Goal: Task Accomplishment & Management: Manage account settings

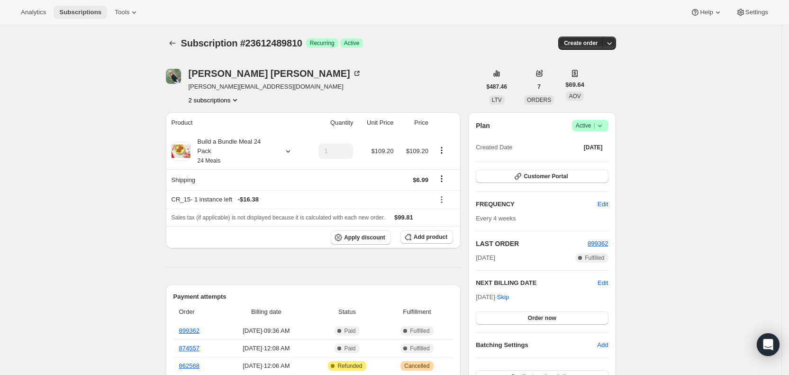
scroll to position [164, 0]
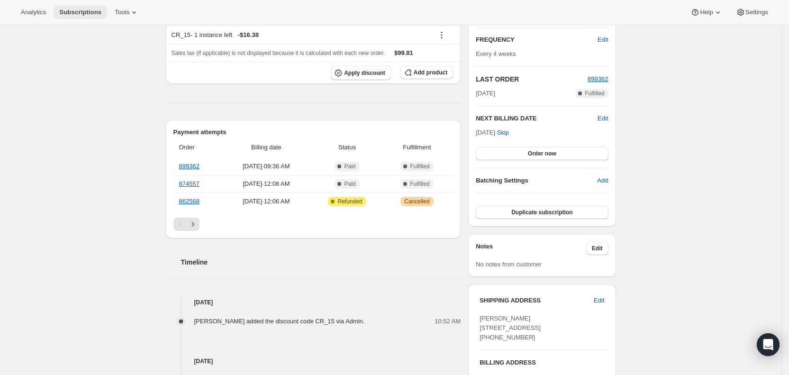
click at [86, 11] on span "Subscriptions" at bounding box center [80, 13] width 42 height 8
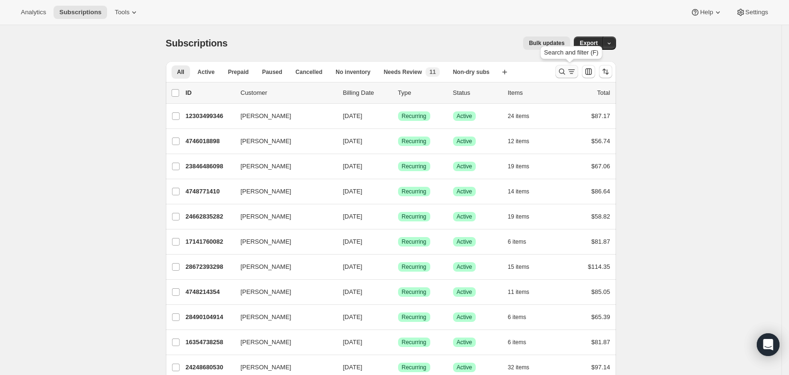
click at [565, 72] on icon "Search and filter results" at bounding box center [561, 72] width 6 height 6
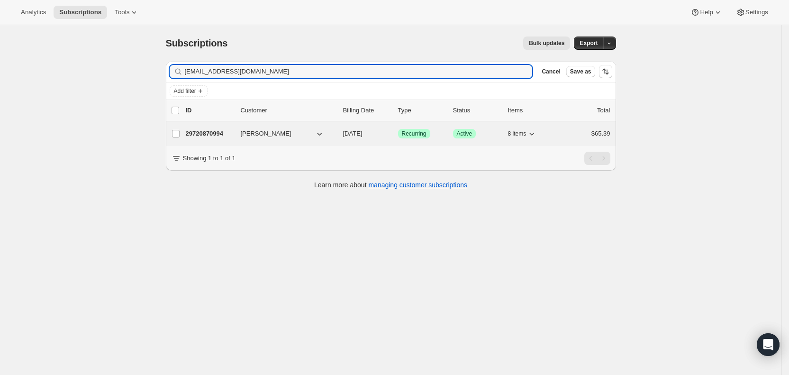
type input "[EMAIL_ADDRESS][DOMAIN_NAME]"
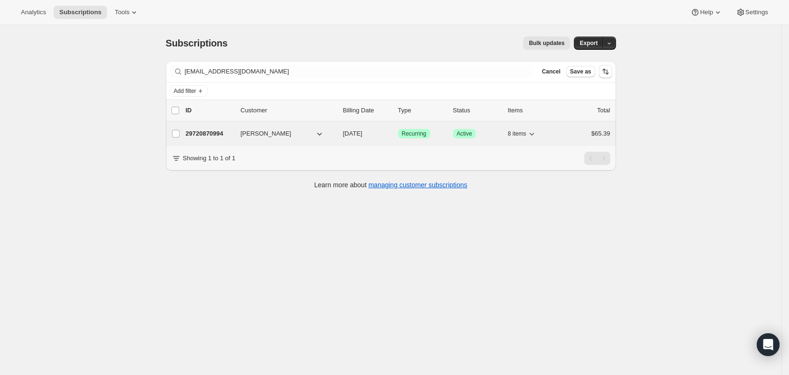
click at [362, 136] on span "[DATE]" at bounding box center [352, 133] width 19 height 7
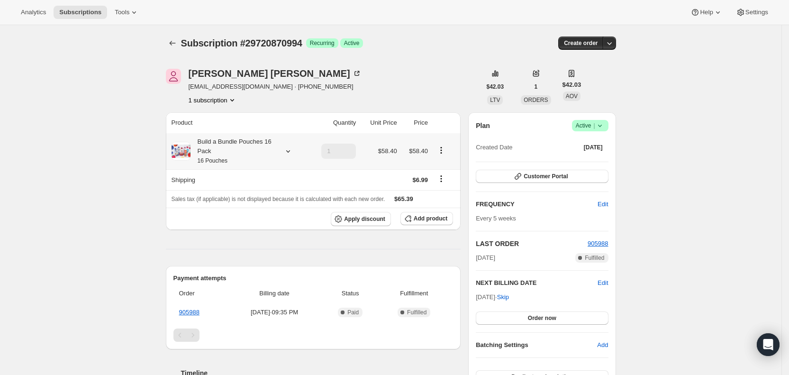
click at [292, 153] on icon at bounding box center [287, 150] width 9 height 9
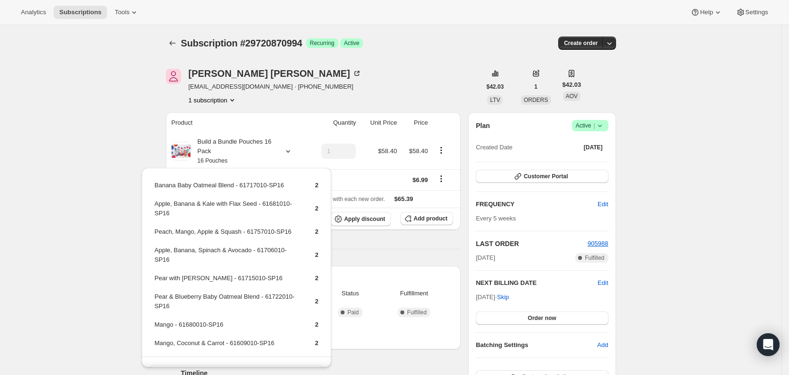
click at [28, 99] on div "Subscription #29720870994. This page is ready Subscription #29720870994 Success…" at bounding box center [390, 367] width 781 height 684
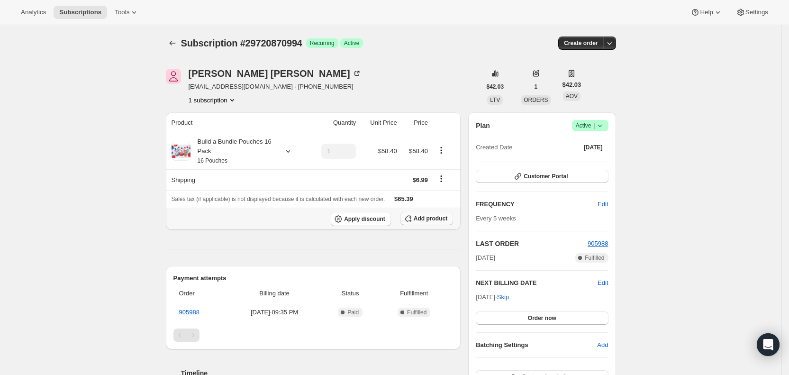
click at [426, 219] on span "Add product" at bounding box center [430, 219] width 34 height 8
click at [434, 216] on span "Add product" at bounding box center [430, 219] width 34 height 8
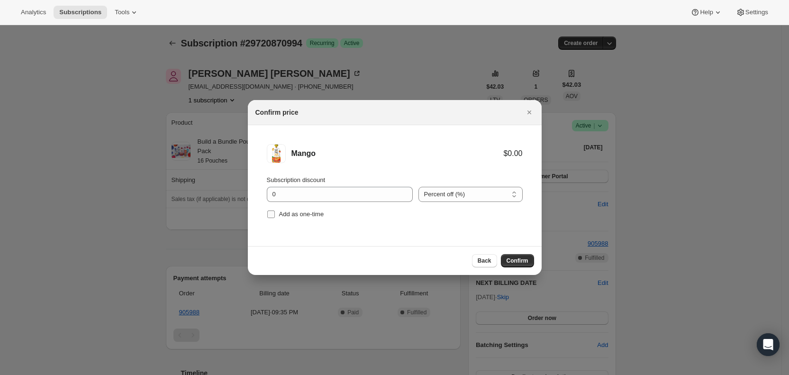
click at [271, 211] on input "Add as one-time" at bounding box center [271, 214] width 8 height 8
checkbox input "true"
click at [519, 259] on span "Confirm" at bounding box center [517, 261] width 22 height 8
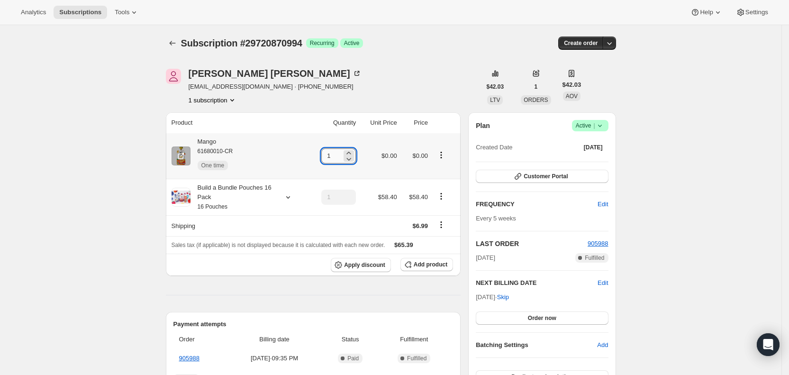
drag, startPoint x: 329, startPoint y: 156, endPoint x: 335, endPoint y: 155, distance: 6.2
click at [335, 155] on input "1" at bounding box center [331, 155] width 20 height 15
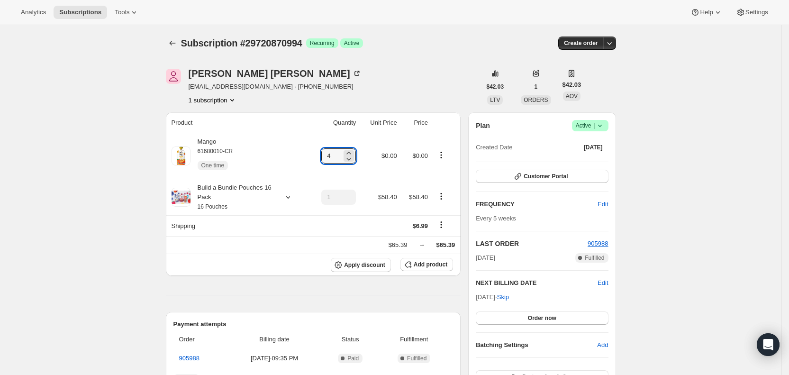
type input "4"
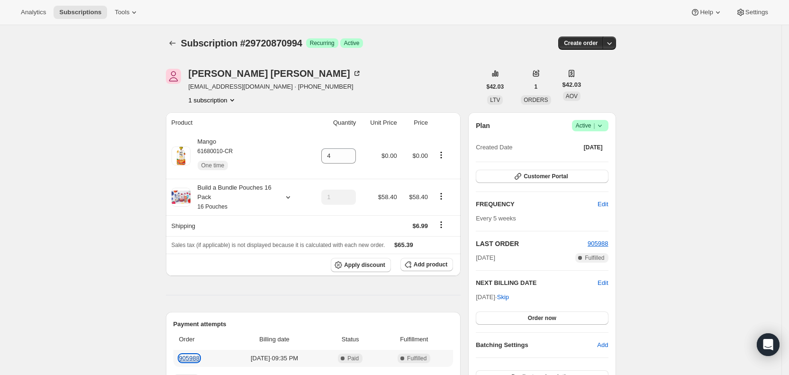
click at [196, 359] on link "905988" at bounding box center [189, 357] width 20 height 7
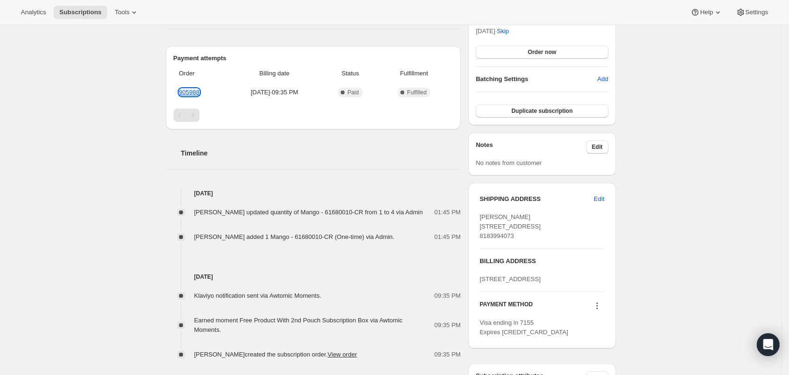
scroll to position [268, 0]
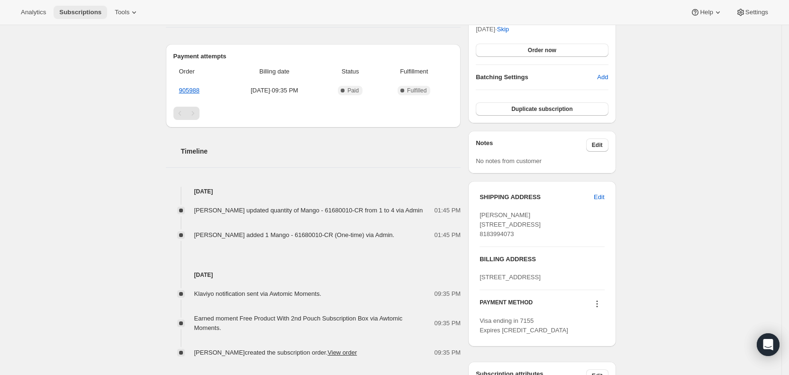
click at [75, 11] on span "Subscriptions" at bounding box center [80, 13] width 42 height 8
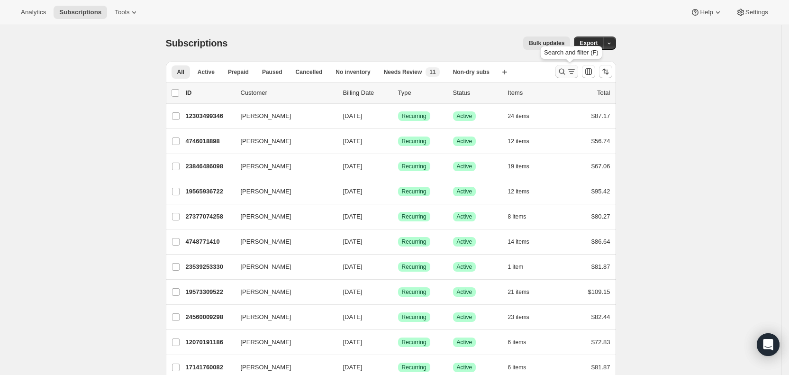
click at [572, 72] on icon "Search and filter results" at bounding box center [570, 71] width 5 height 1
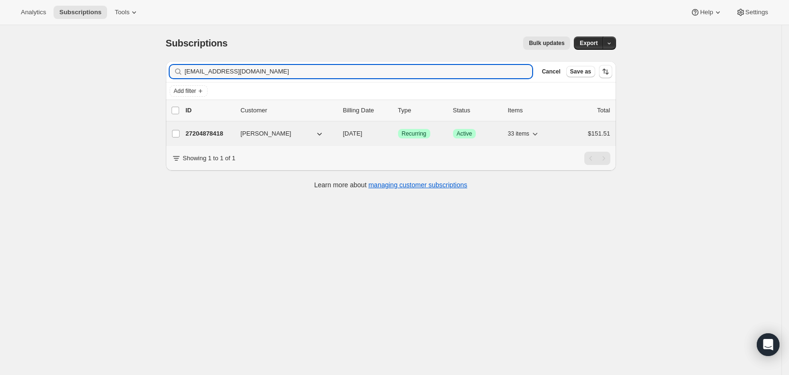
type input "[EMAIL_ADDRESS][DOMAIN_NAME]"
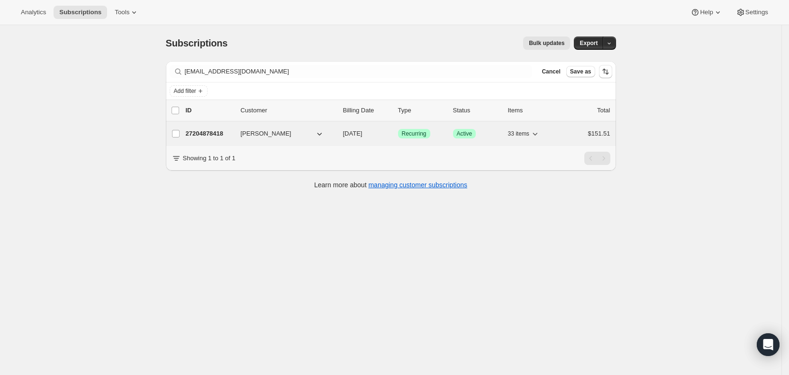
click at [362, 133] on span "[DATE]" at bounding box center [352, 133] width 19 height 7
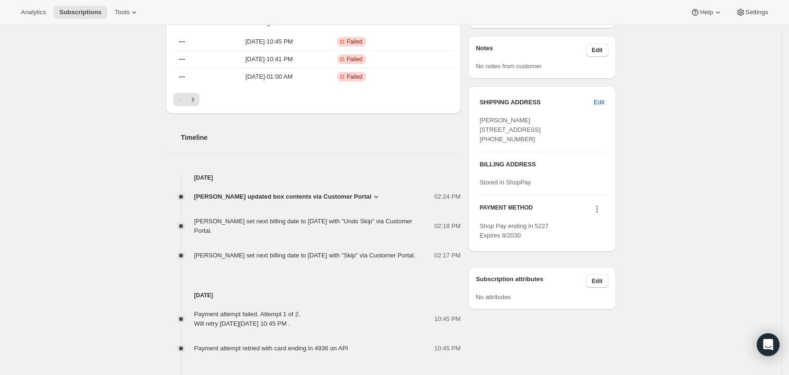
scroll to position [389, 0]
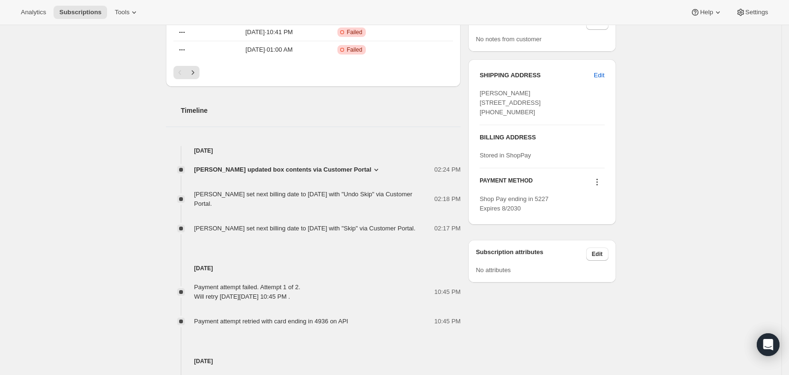
click at [601, 187] on icon at bounding box center [596, 181] width 9 height 9
click at [598, 219] on span "Send link to update card" at bounding box center [600, 218] width 66 height 7
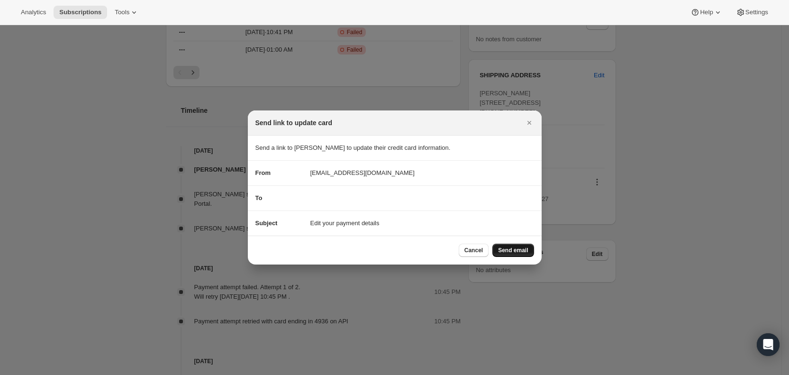
click at [527, 250] on span "Send email" at bounding box center [513, 250] width 30 height 8
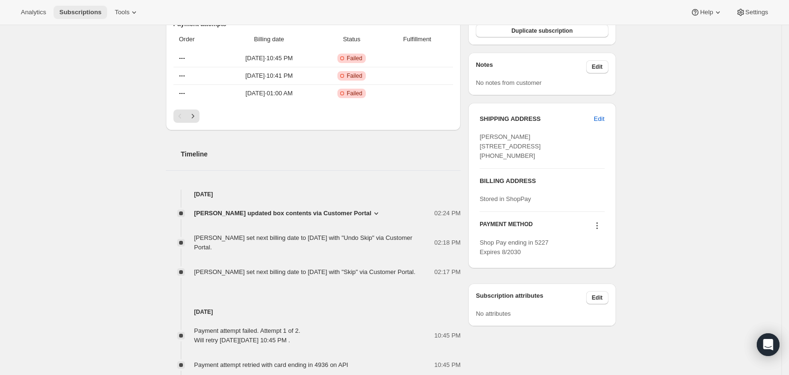
click at [81, 11] on span "Subscriptions" at bounding box center [80, 13] width 42 height 8
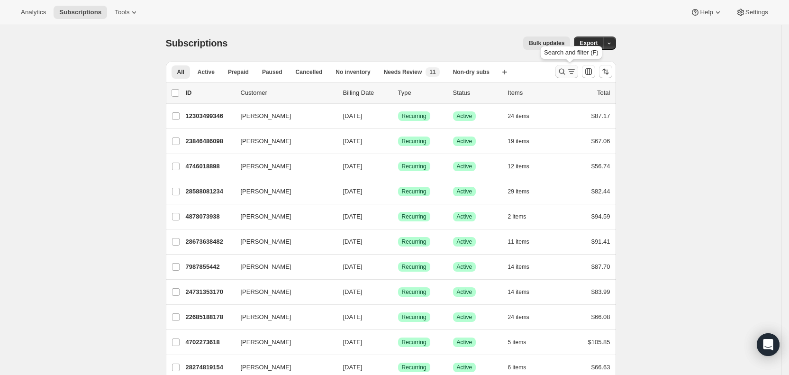
click at [570, 70] on icon "Search and filter results" at bounding box center [570, 71] width 9 height 9
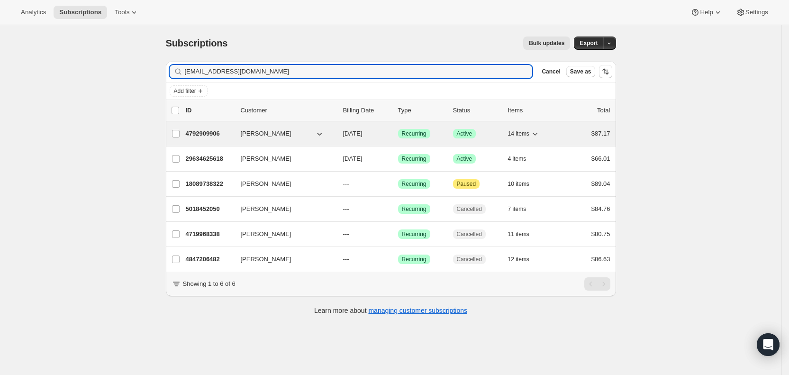
type input "[EMAIL_ADDRESS][DOMAIN_NAME]"
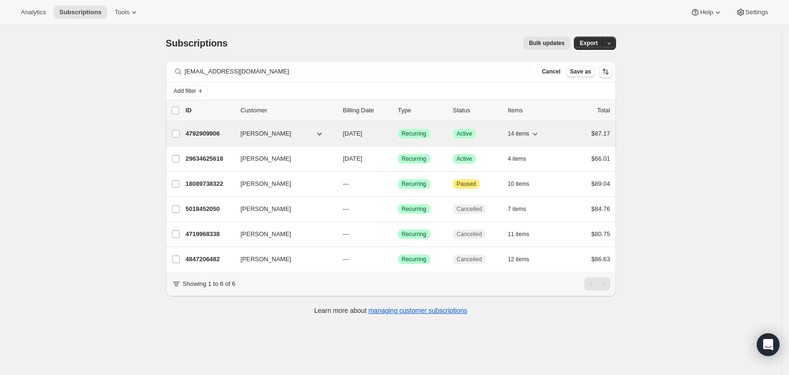
click at [367, 127] on div "4792909906 [PERSON_NAME] [DATE] Success Recurring Success Active 14 items $87.17" at bounding box center [398, 133] width 424 height 13
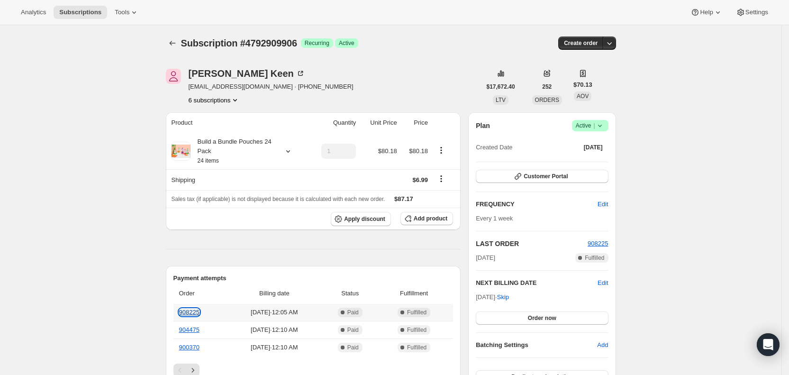
click at [189, 313] on link "908225" at bounding box center [189, 311] width 20 height 7
click at [240, 103] on icon "Product actions" at bounding box center [234, 99] width 9 height 9
click at [175, 41] on icon "Subscriptions" at bounding box center [172, 42] width 9 height 9
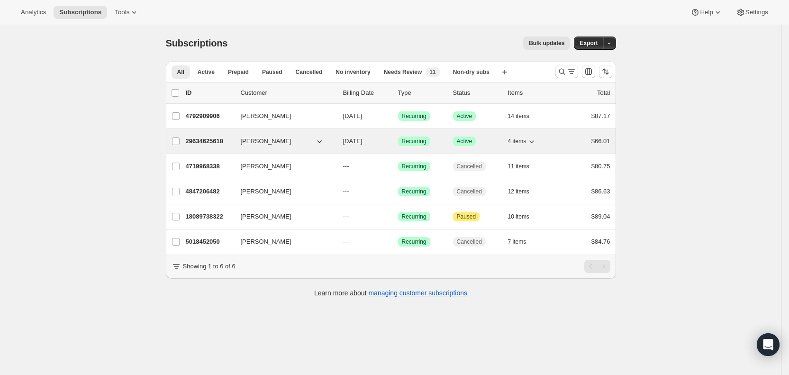
click at [360, 144] on span "[DATE]" at bounding box center [352, 140] width 19 height 7
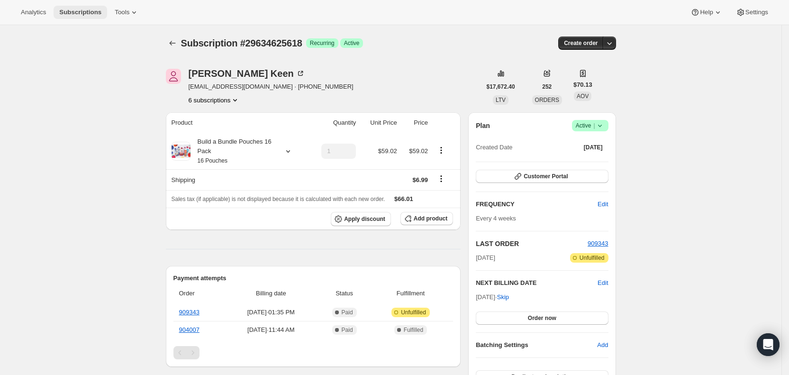
click at [71, 15] on span "Subscriptions" at bounding box center [80, 13] width 42 height 8
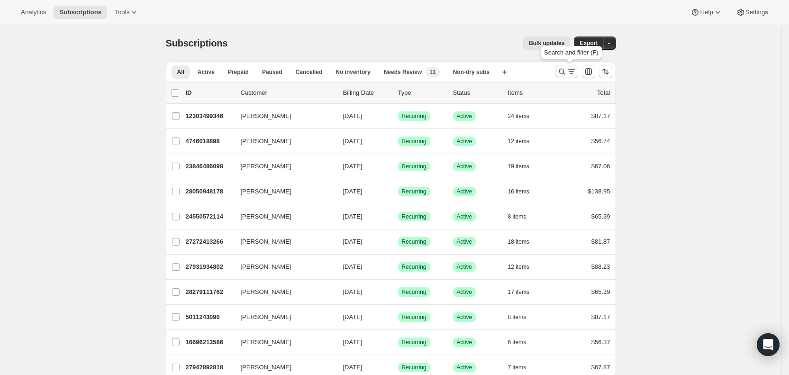
click at [571, 73] on icon "Search and filter results" at bounding box center [570, 71] width 9 height 9
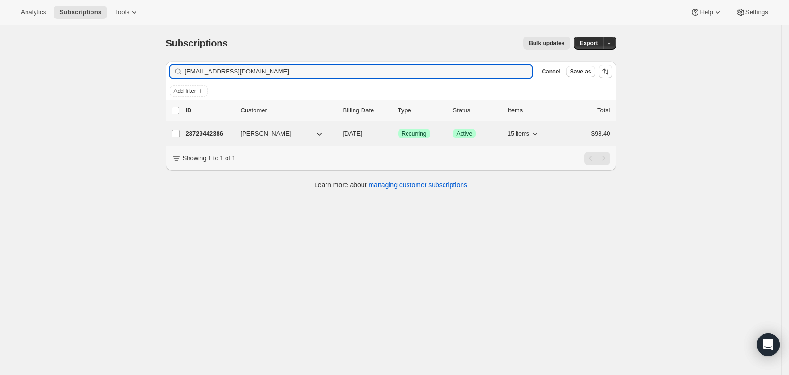
type input "[EMAIL_ADDRESS][DOMAIN_NAME]"
click at [360, 133] on span "[DATE]" at bounding box center [352, 133] width 19 height 7
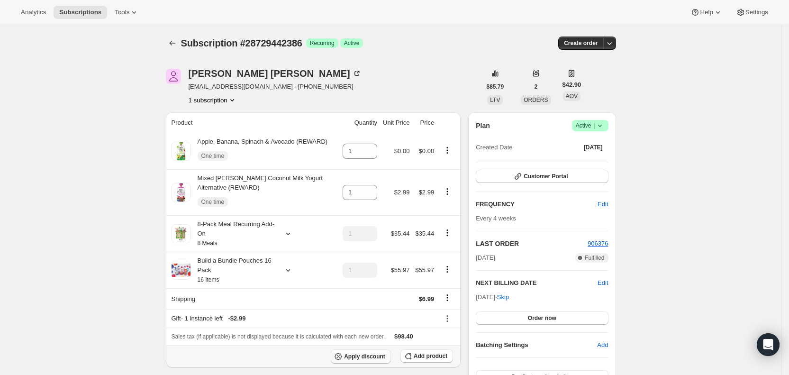
click at [377, 354] on span "Apply discount" at bounding box center [364, 356] width 41 height 8
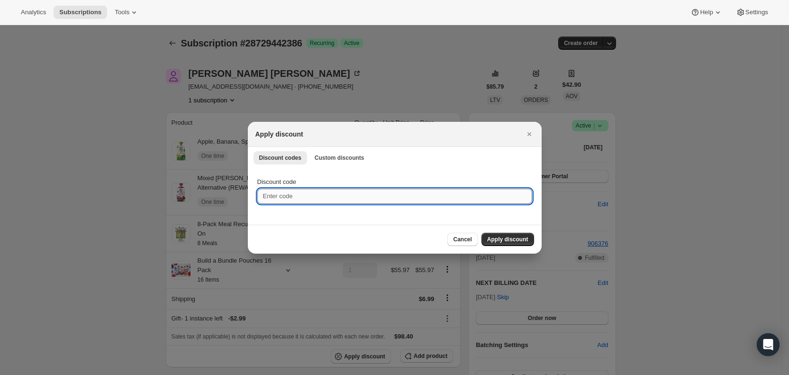
click at [336, 200] on input "Discount code" at bounding box center [394, 196] width 275 height 15
type input "cr_15"
click at [514, 242] on span "Apply discount" at bounding box center [507, 239] width 41 height 8
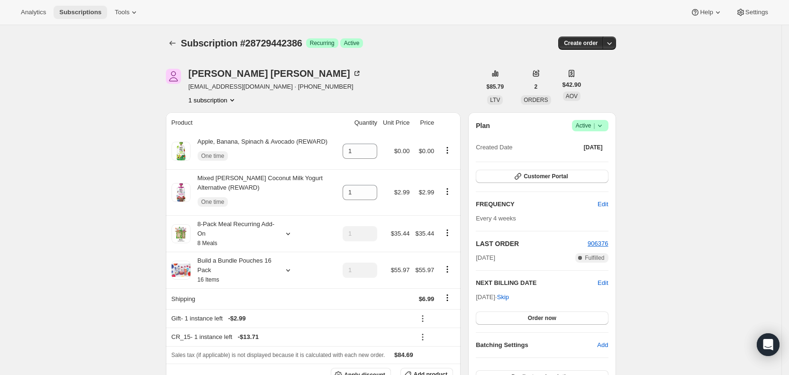
click at [75, 9] on span "Subscriptions" at bounding box center [80, 13] width 42 height 8
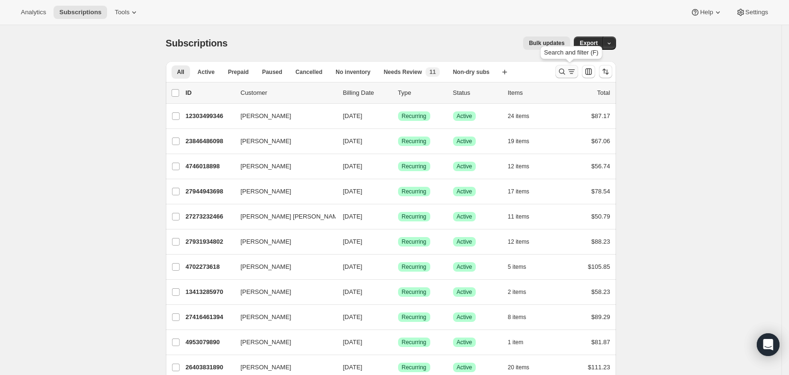
click at [575, 72] on icon "Search and filter results" at bounding box center [570, 71] width 9 height 9
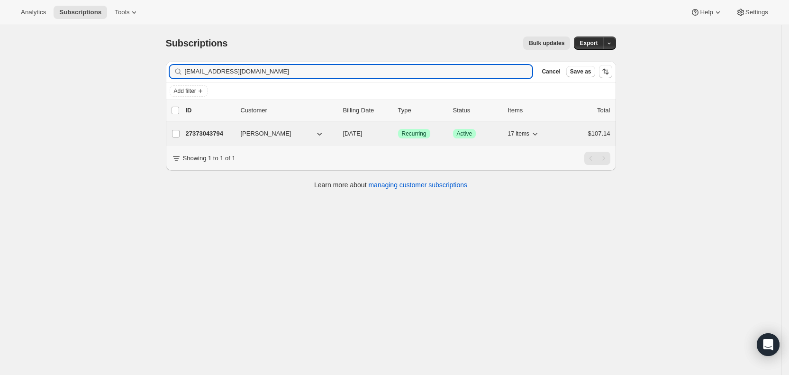
type input "[EMAIL_ADDRESS][DOMAIN_NAME]"
click at [362, 136] on span "[DATE]" at bounding box center [352, 133] width 19 height 7
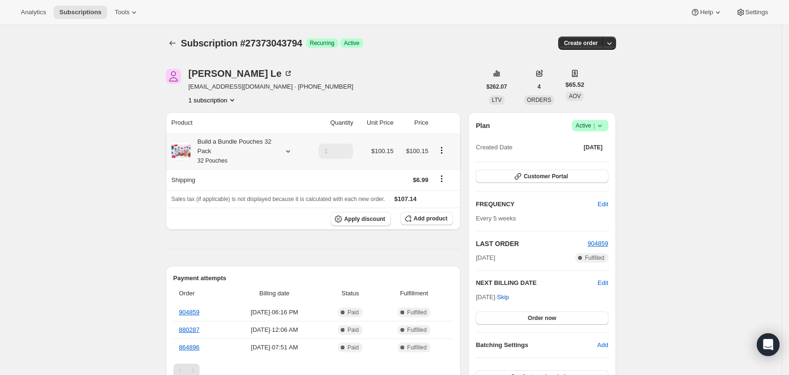
click at [291, 150] on icon at bounding box center [287, 150] width 9 height 9
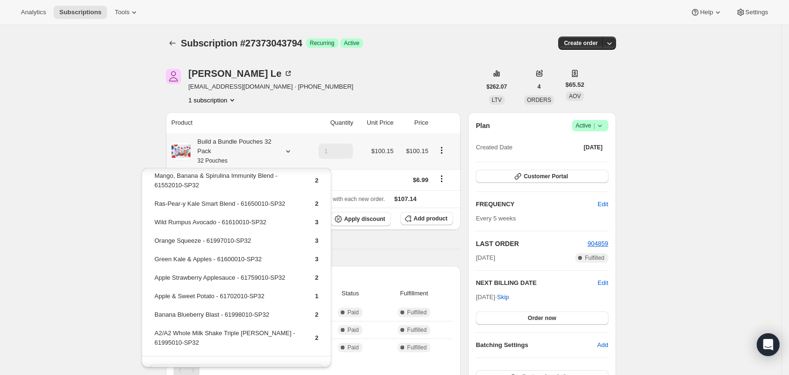
scroll to position [204, 0]
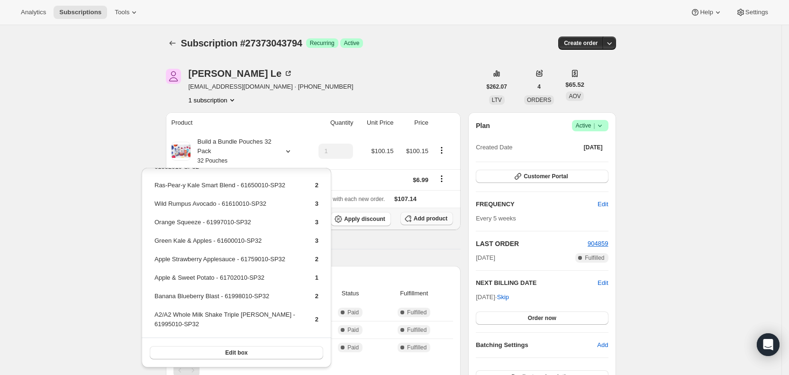
click at [440, 217] on span "Add product" at bounding box center [430, 219] width 34 height 8
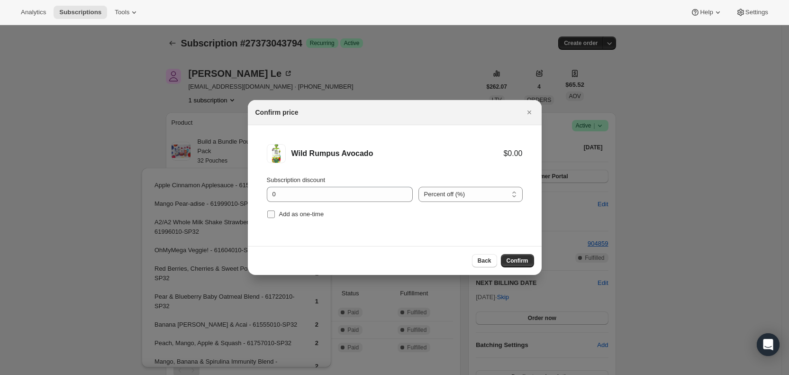
click at [272, 212] on input "Add as one-time" at bounding box center [271, 214] width 8 height 8
checkbox input "true"
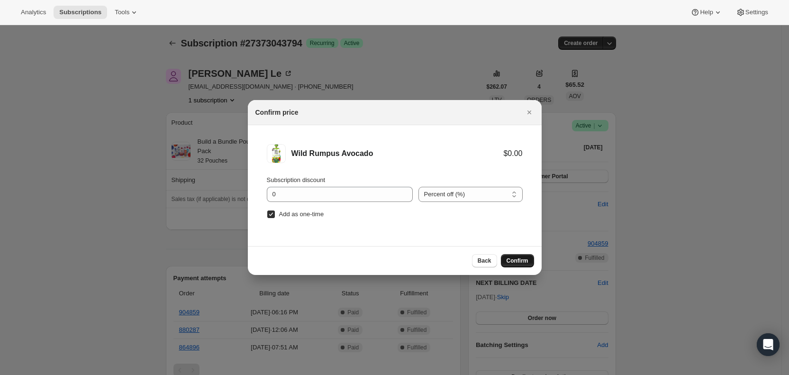
click at [521, 256] on button "Confirm" at bounding box center [517, 260] width 33 height 13
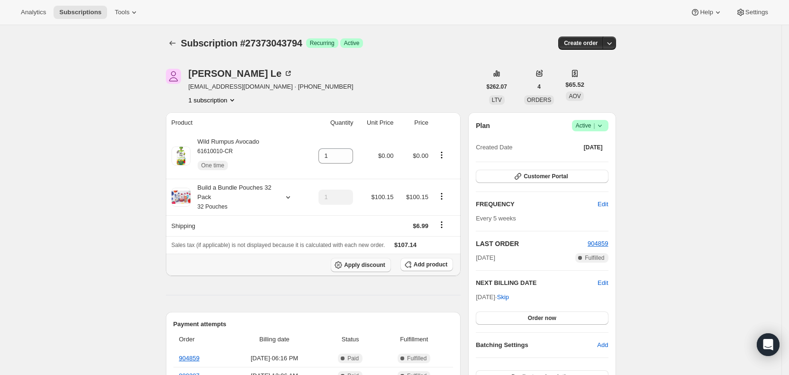
click at [385, 264] on span "Apply discount" at bounding box center [364, 265] width 41 height 8
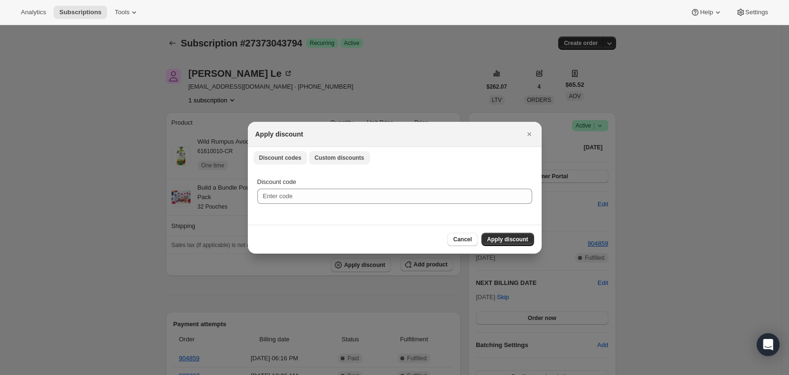
click at [339, 157] on span "Custom discounts" at bounding box center [339, 158] width 50 height 8
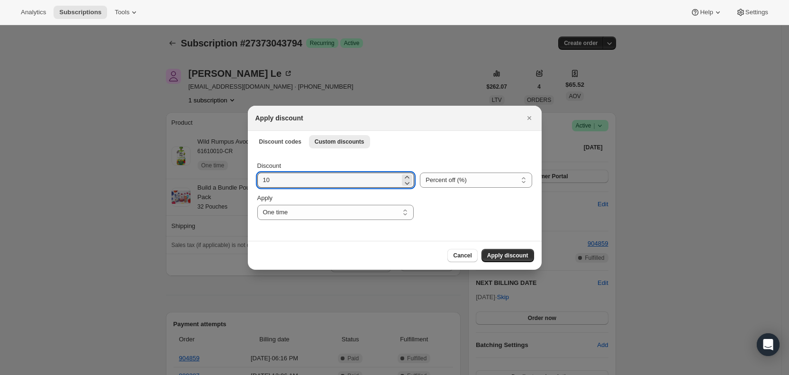
drag, startPoint x: 271, startPoint y: 180, endPoint x: 253, endPoint y: 180, distance: 18.5
click at [253, 180] on div "Discount 10 Percent off (%) Amount off ($) Percent off (%) Apply One time Speci…" at bounding box center [395, 196] width 294 height 89
type input "25"
click at [322, 207] on select "One time Specify instances... Indefinitely" at bounding box center [335, 212] width 156 height 15
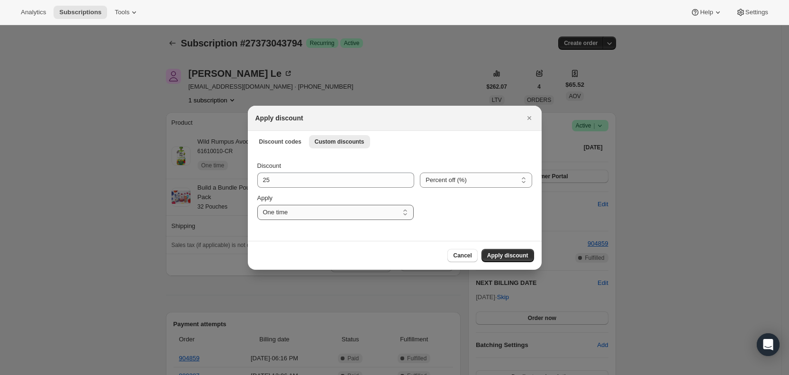
select select "specific"
click at [257, 205] on select "One time Specify instances... Indefinitely" at bounding box center [335, 212] width 156 height 15
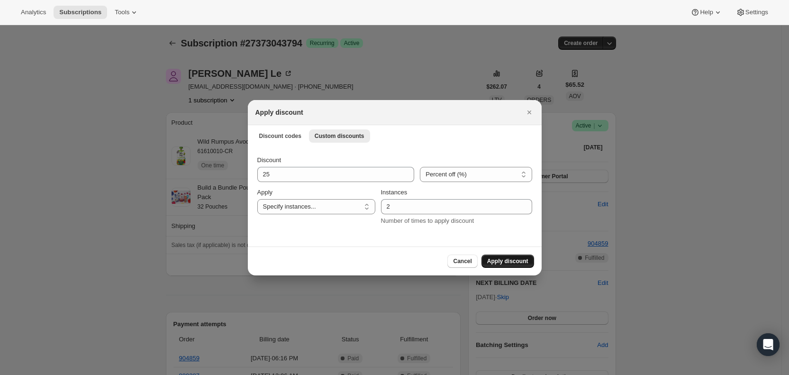
click at [511, 264] on button "Apply discount" at bounding box center [507, 260] width 53 height 13
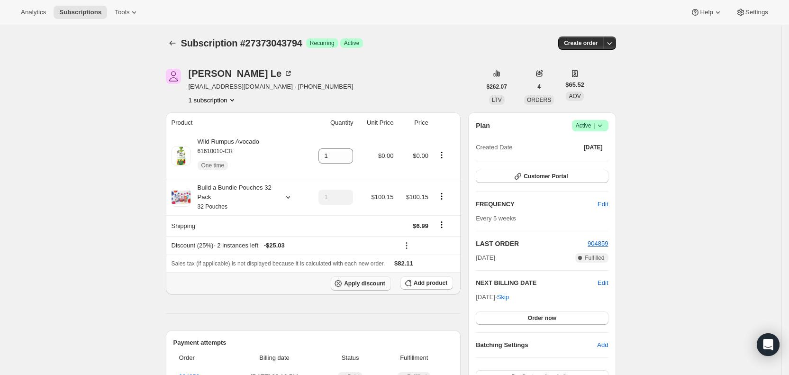
click at [377, 280] on span "Apply discount" at bounding box center [364, 283] width 41 height 8
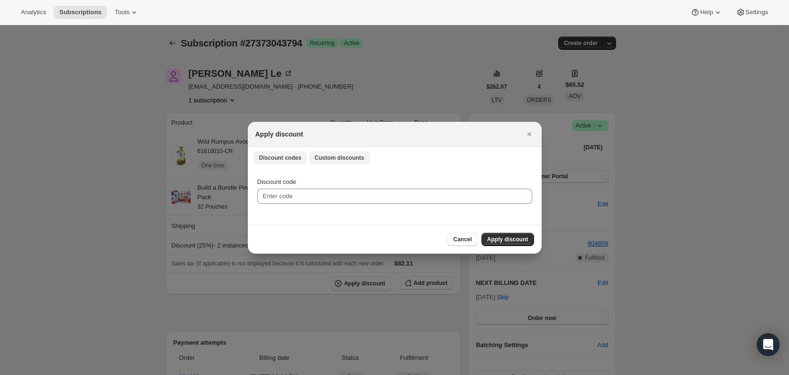
click at [328, 157] on span "Custom discounts" at bounding box center [339, 158] width 50 height 8
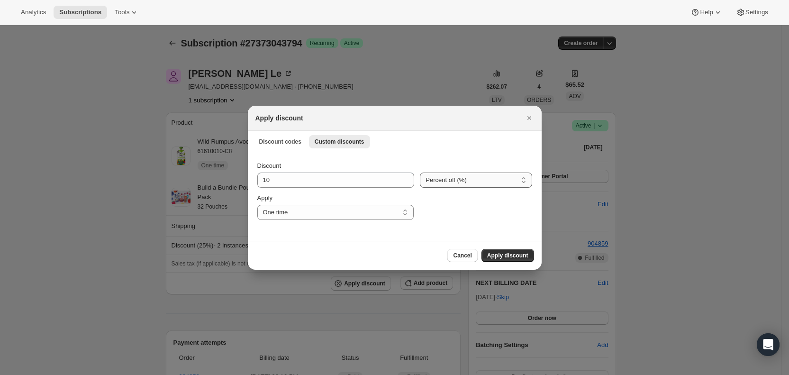
click at [446, 181] on select "Percent off (%) Amount off ($)" at bounding box center [476, 179] width 112 height 15
select select "fixed"
click at [420, 172] on select "Percent off (%) Amount off ($)" at bounding box center [476, 179] width 112 height 15
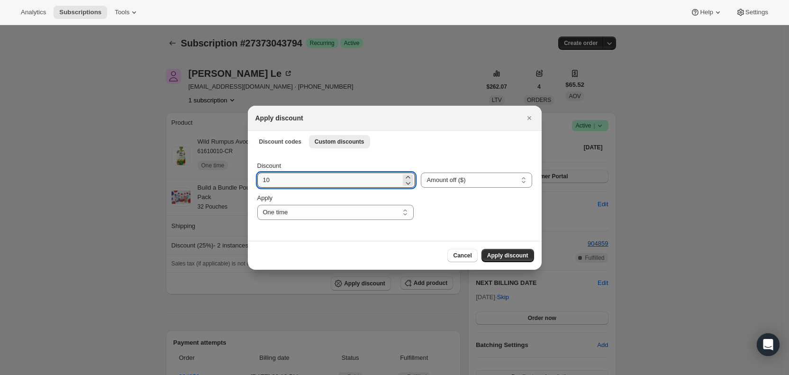
drag, startPoint x: 278, startPoint y: 180, endPoint x: 245, endPoint y: 181, distance: 32.7
type input "6.99"
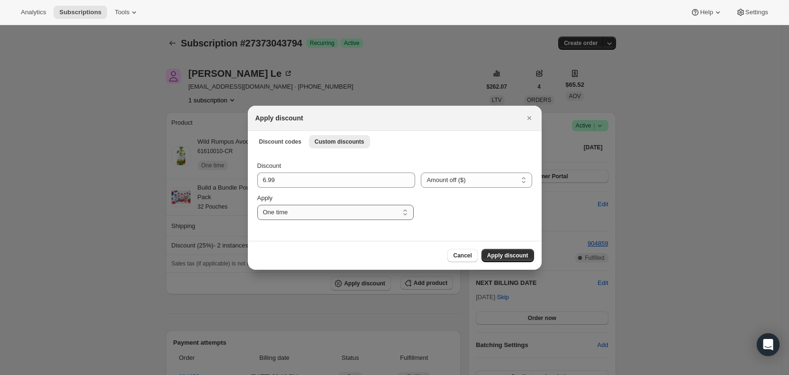
click at [267, 209] on select "One time Specify instances... Indefinitely" at bounding box center [335, 212] width 156 height 15
select select "specific"
click at [257, 205] on select "One time Specify instances... Indefinitely" at bounding box center [335, 212] width 156 height 15
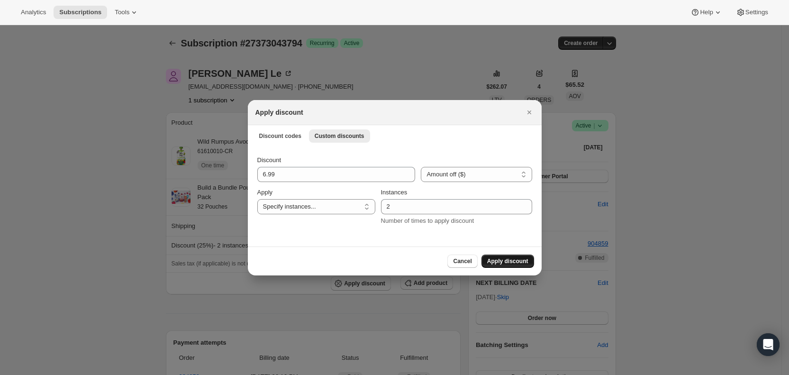
click at [505, 261] on span "Apply discount" at bounding box center [507, 261] width 41 height 8
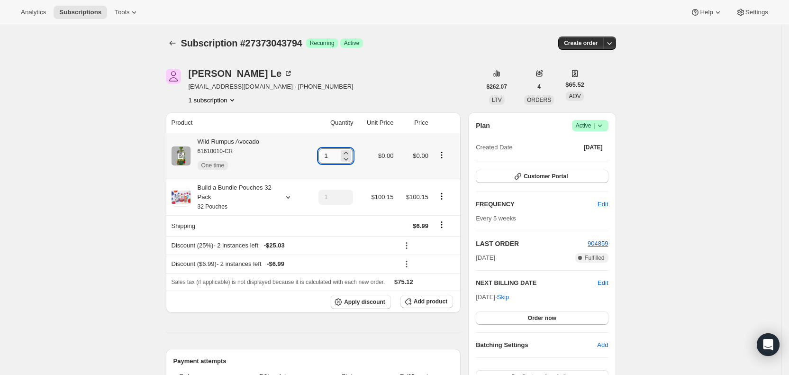
drag, startPoint x: 328, startPoint y: 154, endPoint x: 336, endPoint y: 153, distance: 8.1
click at [336, 153] on input "1" at bounding box center [328, 155] width 20 height 15
type input "4"
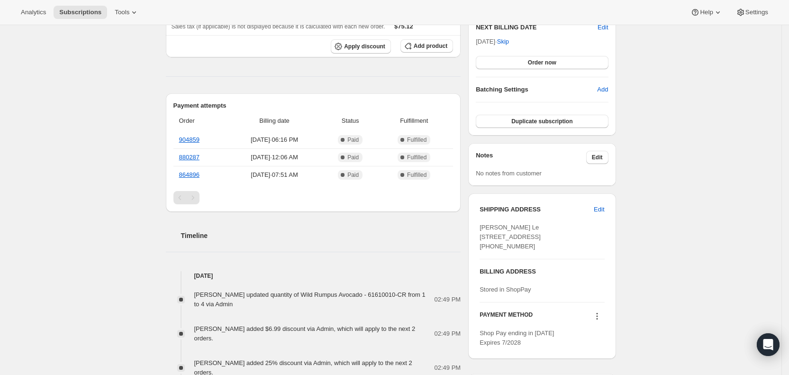
scroll to position [259, 0]
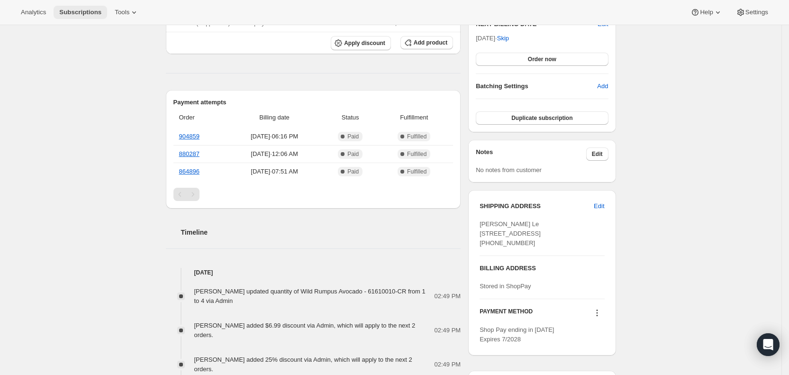
click at [78, 14] on span "Subscriptions" at bounding box center [80, 13] width 42 height 8
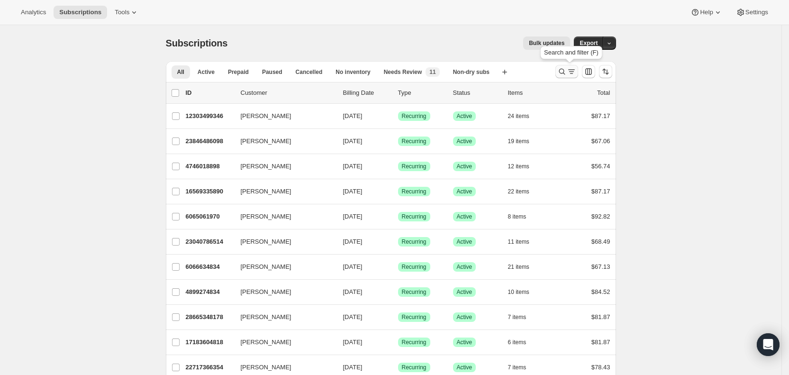
click at [573, 66] on button "Search and filter results" at bounding box center [566, 71] width 23 height 13
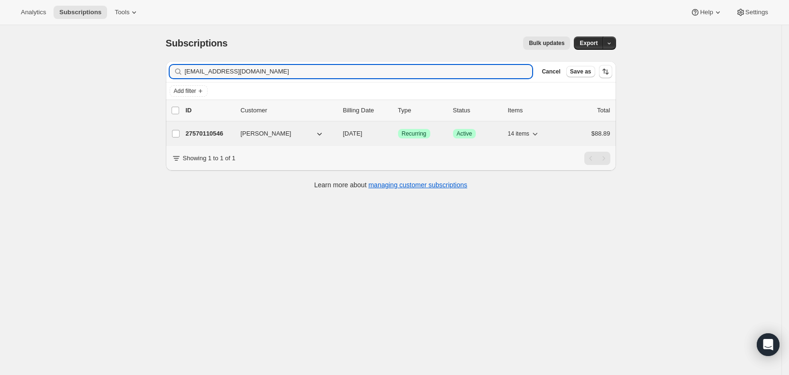
type input "[EMAIL_ADDRESS][DOMAIN_NAME]"
click at [362, 135] on span "[DATE]" at bounding box center [352, 133] width 19 height 7
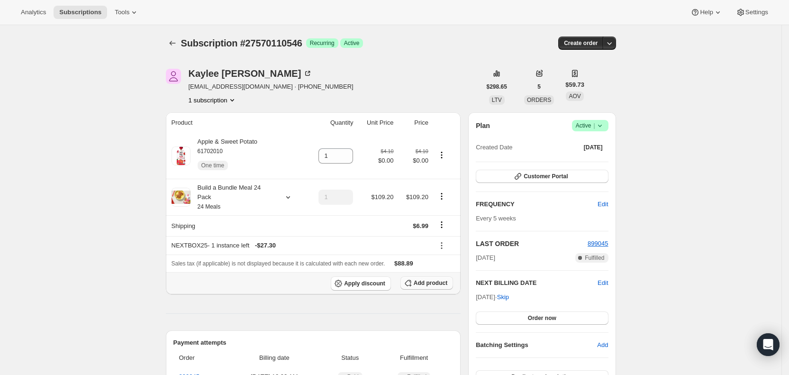
click at [430, 279] on span "Add product" at bounding box center [430, 283] width 34 height 8
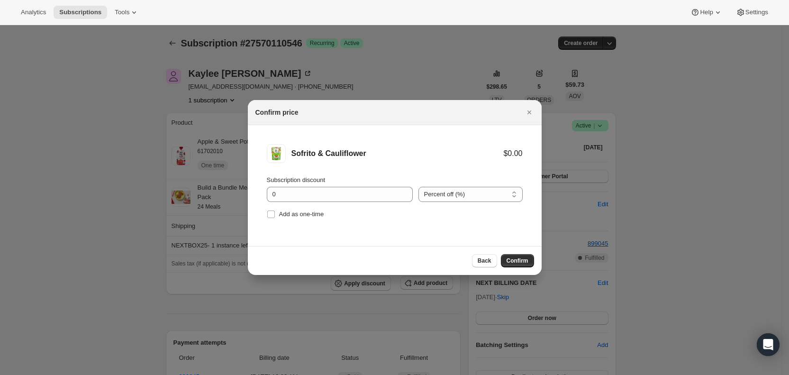
drag, startPoint x: 279, startPoint y: 216, endPoint x: 372, endPoint y: 255, distance: 100.4
click at [280, 216] on span "Add as one-time" at bounding box center [301, 213] width 45 height 7
click at [275, 216] on input "Add as one-time" at bounding box center [271, 214] width 8 height 8
checkbox input "true"
click at [514, 260] on span "Confirm" at bounding box center [517, 261] width 22 height 8
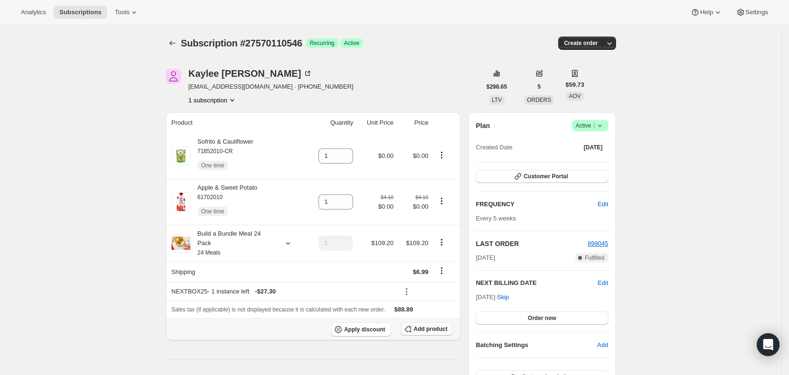
click at [426, 325] on span "Add product" at bounding box center [430, 329] width 34 height 8
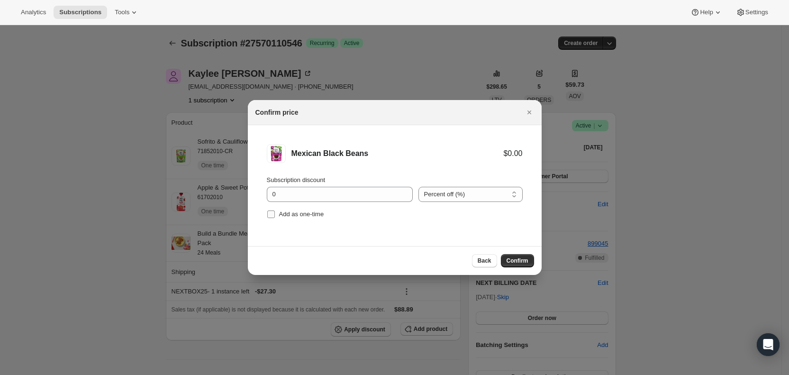
click at [271, 213] on input "Add as one-time" at bounding box center [271, 214] width 8 height 8
checkbox input "true"
click at [512, 258] on span "Confirm" at bounding box center [517, 261] width 22 height 8
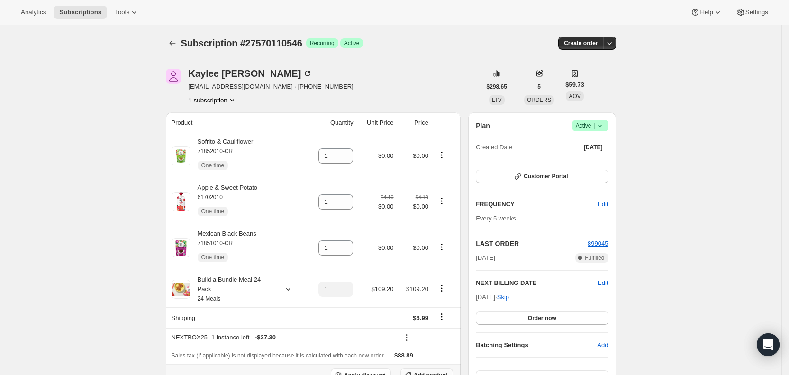
click at [442, 371] on span "Add product" at bounding box center [430, 375] width 34 height 8
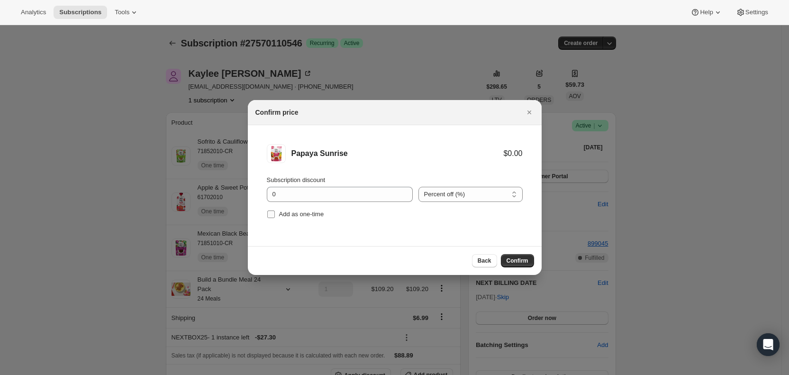
drag, startPoint x: 268, startPoint y: 213, endPoint x: 275, endPoint y: 214, distance: 7.2
click at [268, 213] on input "Add as one-time" at bounding box center [271, 214] width 8 height 8
checkbox input "true"
click at [512, 257] on span "Confirm" at bounding box center [517, 261] width 22 height 8
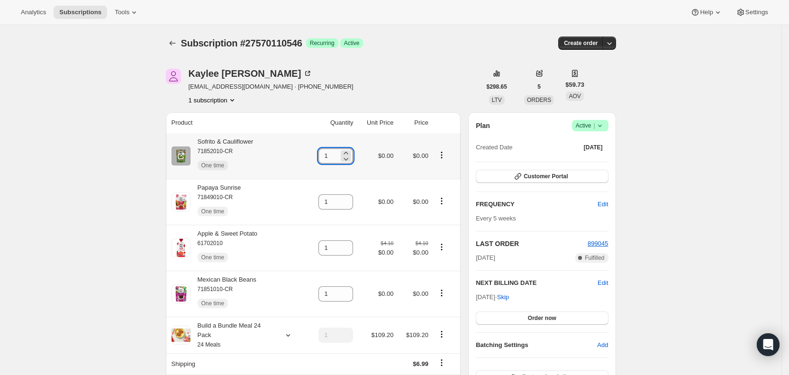
drag, startPoint x: 324, startPoint y: 157, endPoint x: 330, endPoint y: 156, distance: 5.8
click at [330, 156] on input "1" at bounding box center [328, 155] width 20 height 15
drag, startPoint x: 329, startPoint y: 157, endPoint x: 335, endPoint y: 154, distance: 6.8
click at [335, 154] on input "1" at bounding box center [328, 155] width 20 height 15
type input "2"
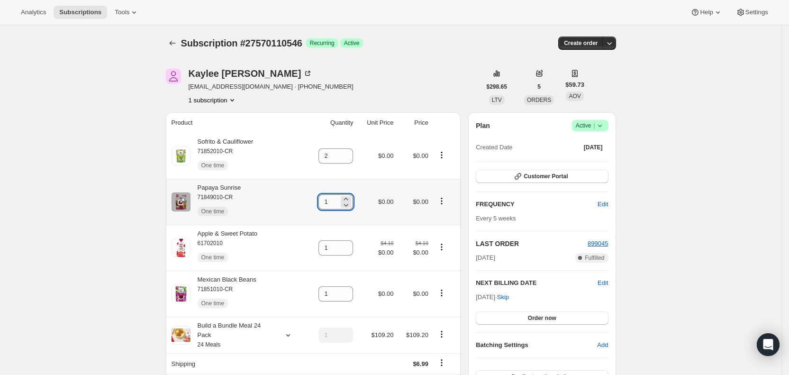
drag, startPoint x: 329, startPoint y: 204, endPoint x: 340, endPoint y: 202, distance: 11.1
click at [339, 202] on input "1" at bounding box center [328, 201] width 20 height 15
type input "2"
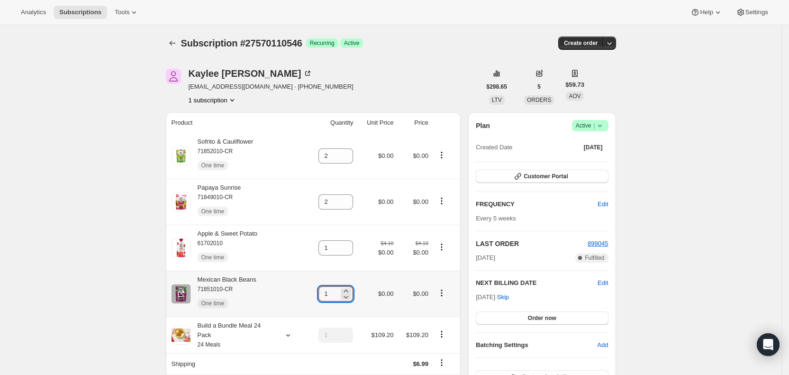
drag, startPoint x: 329, startPoint y: 293, endPoint x: 343, endPoint y: 289, distance: 14.6
click at [339, 290] on input "1" at bounding box center [328, 293] width 20 height 15
type input "2"
drag, startPoint x: 406, startPoint y: 63, endPoint x: 433, endPoint y: 17, distance: 53.5
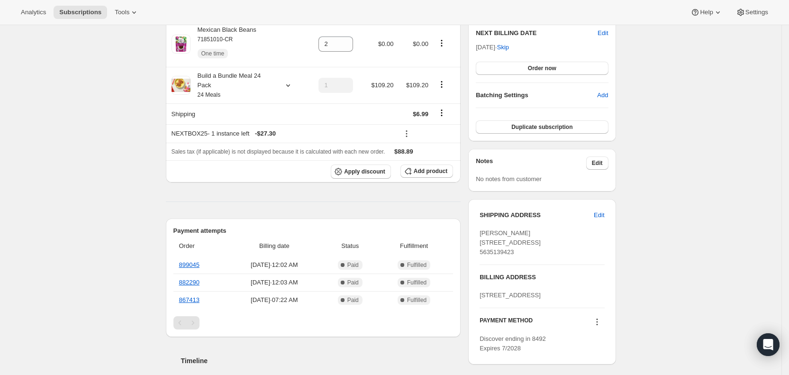
scroll to position [254, 0]
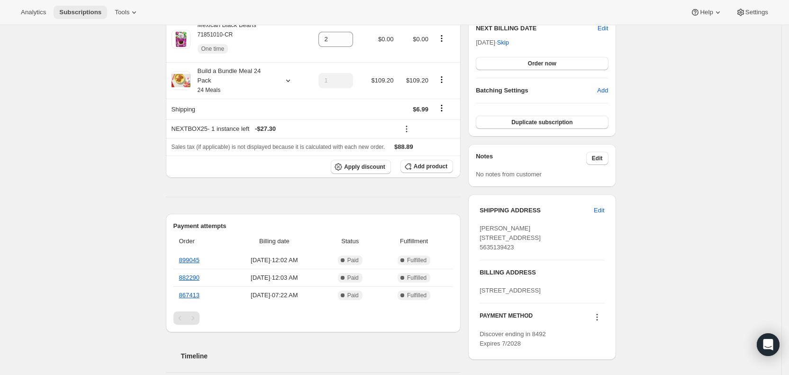
click at [64, 10] on span "Subscriptions" at bounding box center [80, 13] width 42 height 8
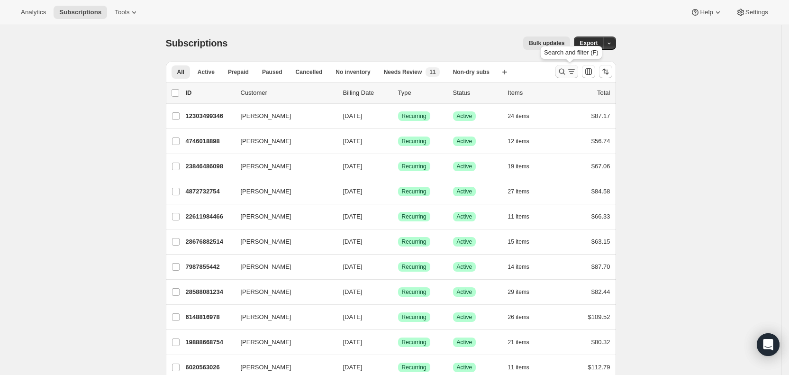
click at [576, 72] on icon "Search and filter results" at bounding box center [570, 71] width 9 height 9
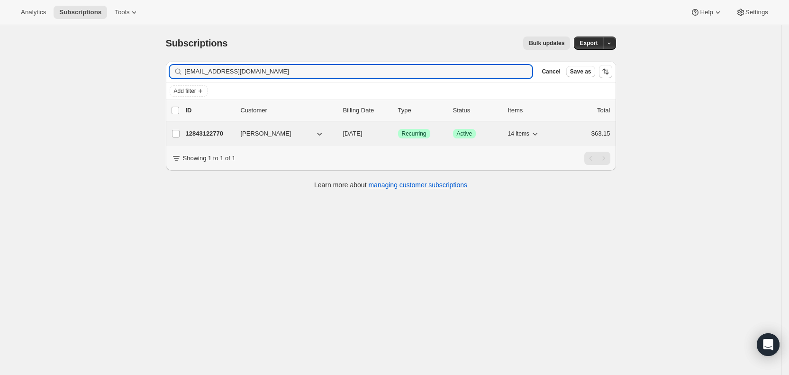
type input "[EMAIL_ADDRESS][DOMAIN_NAME]"
click at [362, 134] on span "[DATE]" at bounding box center [352, 133] width 19 height 7
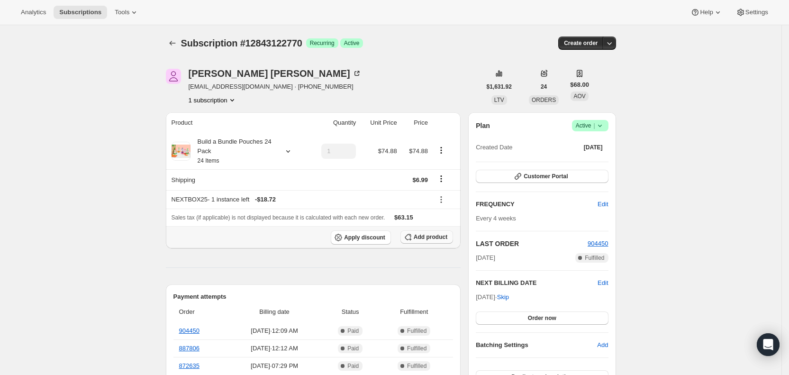
click at [431, 237] on span "Add product" at bounding box center [430, 237] width 34 height 8
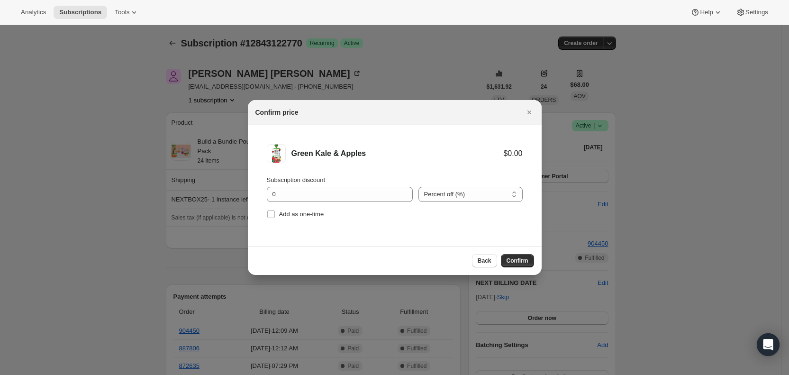
click at [268, 206] on div "Subscription discount 0 Percent off (%) Amount off ($) Percent off (%) Add as o…" at bounding box center [395, 197] width 256 height 45
click at [272, 211] on input "Add as one-time" at bounding box center [271, 214] width 8 height 8
checkbox input "true"
click at [525, 258] on span "Confirm" at bounding box center [517, 261] width 22 height 8
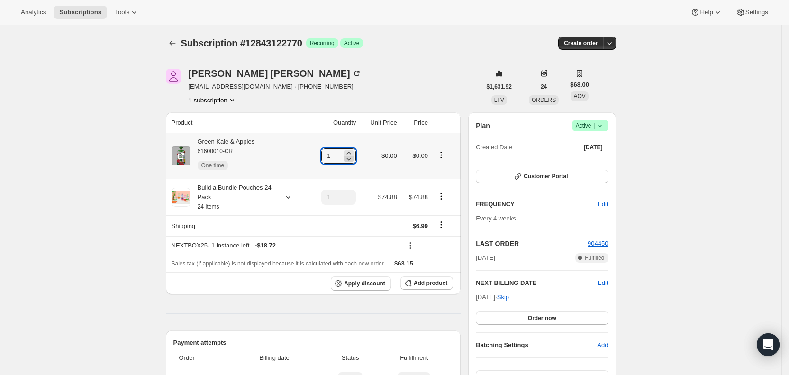
drag, startPoint x: 329, startPoint y: 156, endPoint x: 351, endPoint y: 156, distance: 22.3
click at [351, 156] on div "1" at bounding box center [338, 155] width 35 height 15
type input "3"
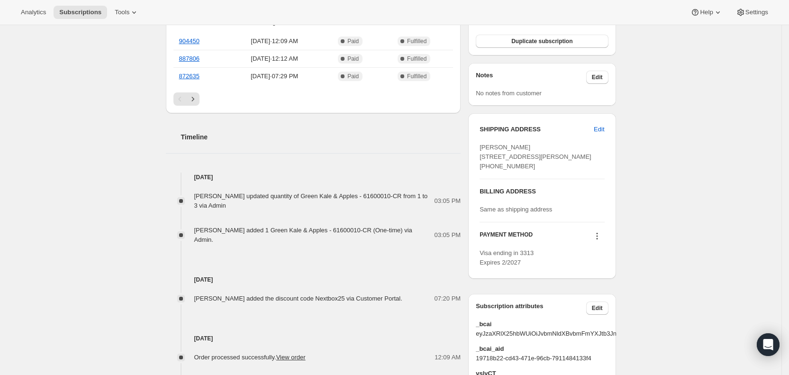
scroll to position [347, 0]
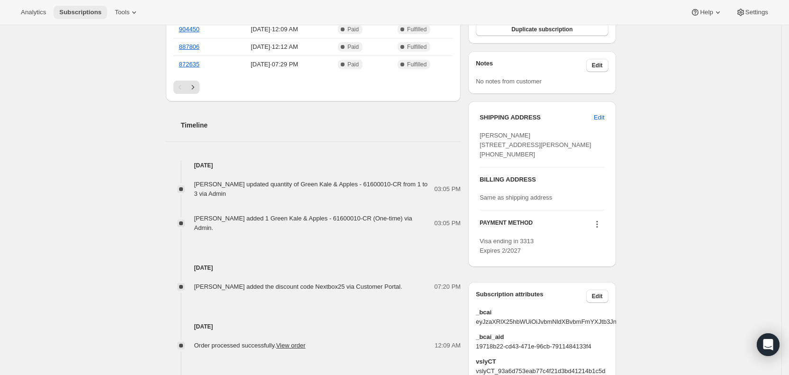
click at [88, 13] on span "Subscriptions" at bounding box center [80, 13] width 42 height 8
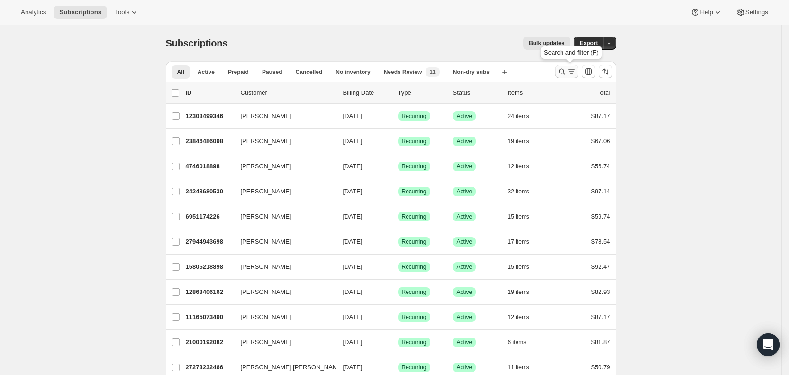
click at [571, 75] on icon "Search and filter results" at bounding box center [570, 71] width 9 height 9
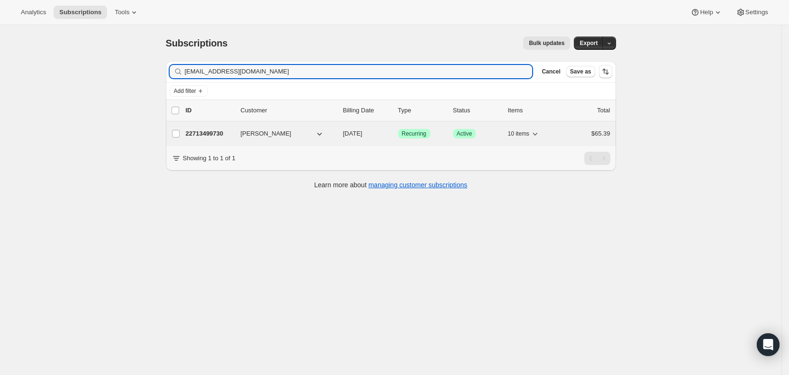
type input "[EMAIL_ADDRESS][DOMAIN_NAME]"
click at [362, 132] on span "[DATE]" at bounding box center [352, 133] width 19 height 7
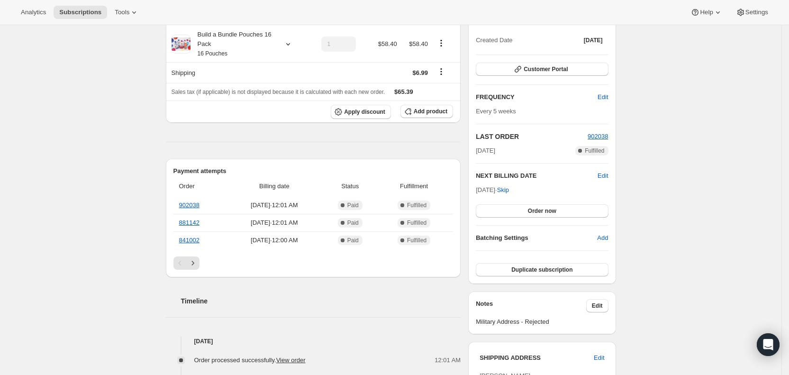
scroll to position [89, 0]
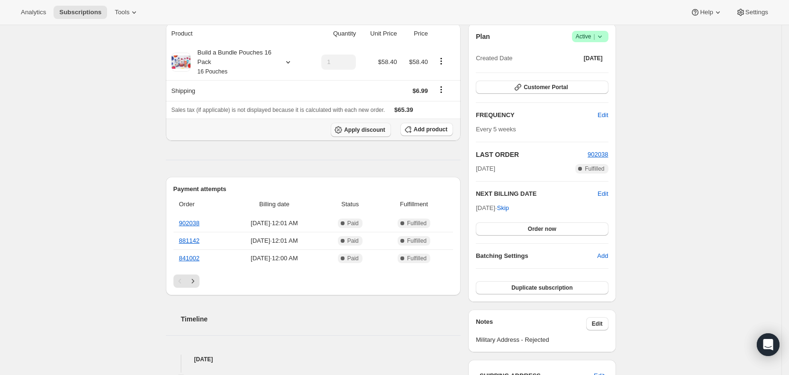
click at [379, 132] on span "Apply discount" at bounding box center [364, 130] width 41 height 8
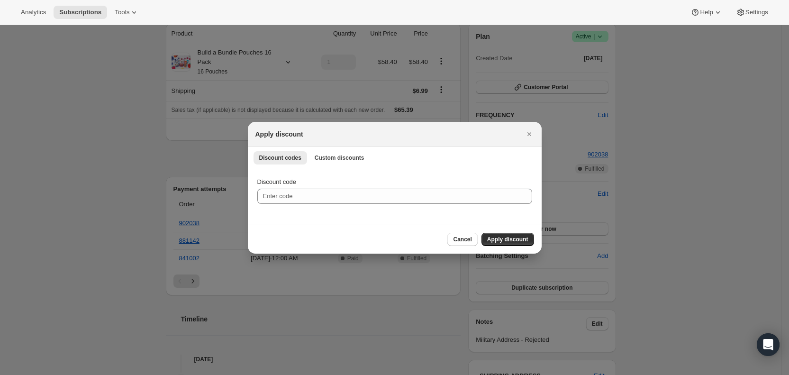
scroll to position [0, 0]
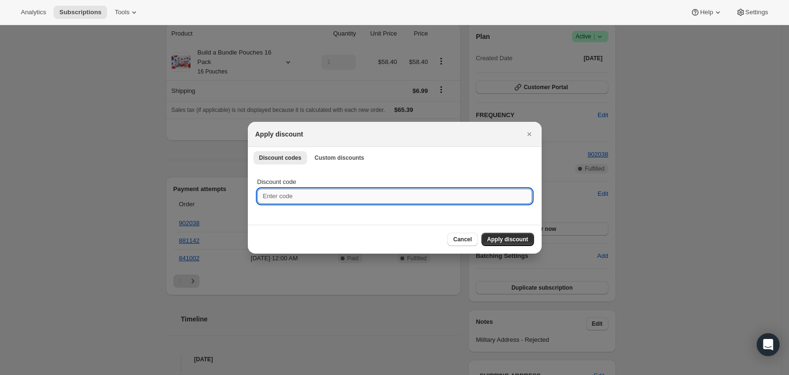
click at [290, 194] on input "Discount code" at bounding box center [394, 196] width 275 height 15
click at [290, 194] on input "n" at bounding box center [394, 196] width 275 height 15
type input "nextbox25"
click at [501, 238] on span "Apply discount" at bounding box center [507, 239] width 41 height 8
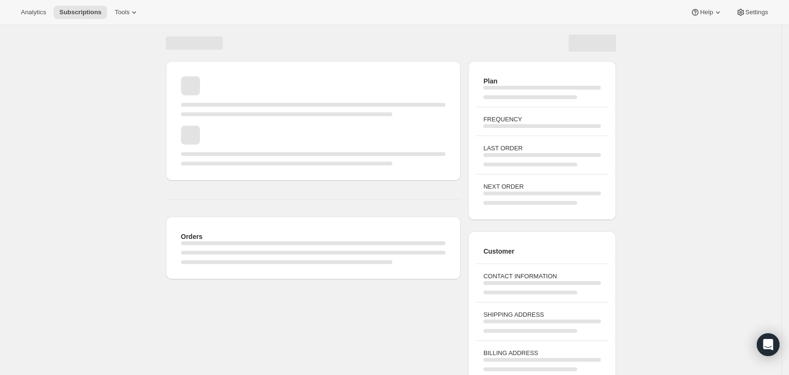
scroll to position [54, 0]
